Goal: Find specific page/section

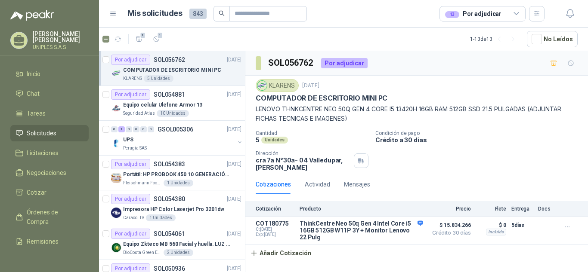
scroll to position [3, 0]
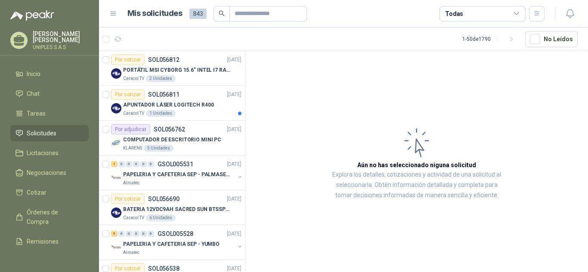
click at [518, 13] on icon at bounding box center [516, 13] width 5 height 2
click at [349, 94] on article "Aún no has seleccionado niguna solicitud Explora los detalles, cotizaciones y a…" at bounding box center [416, 163] width 343 height 224
